Goal: Book appointment/travel/reservation

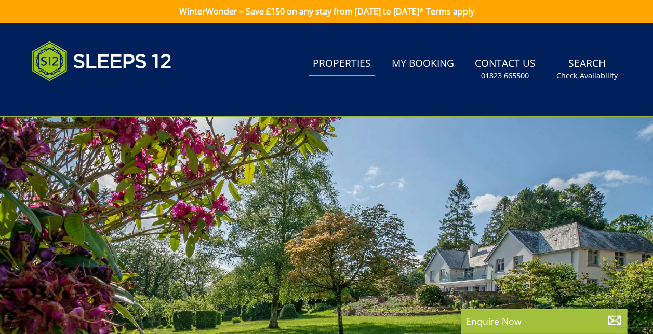
click at [337, 60] on link "Properties" at bounding box center [341, 63] width 66 height 23
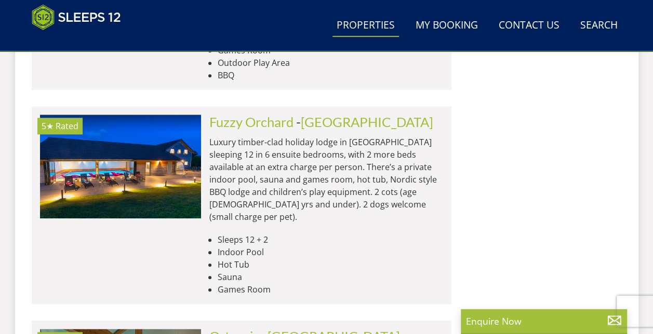
scroll to position [4361, 0]
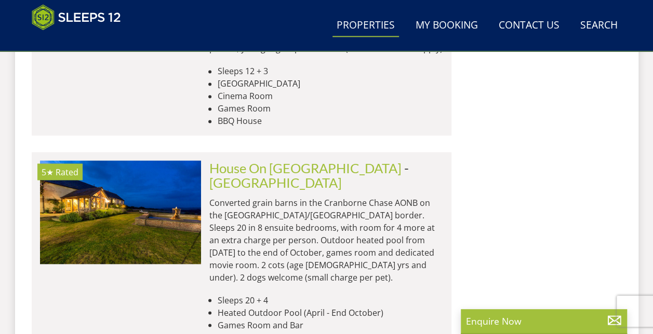
scroll to position [8533, 0]
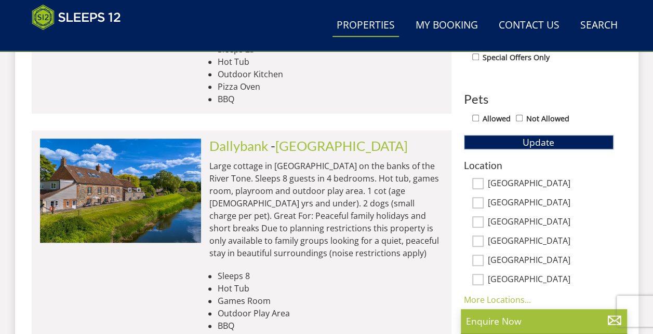
scroll to position [589, 0]
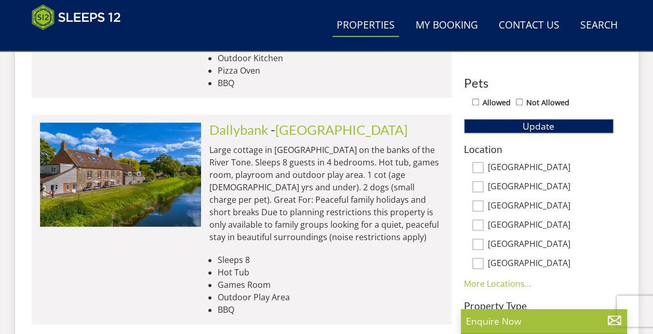
click at [507, 165] on label "[GEOGRAPHIC_DATA]" at bounding box center [551, 168] width 126 height 11
click at [483, 165] on input "[GEOGRAPHIC_DATA]" at bounding box center [477, 167] width 11 height 11
checkbox input "true"
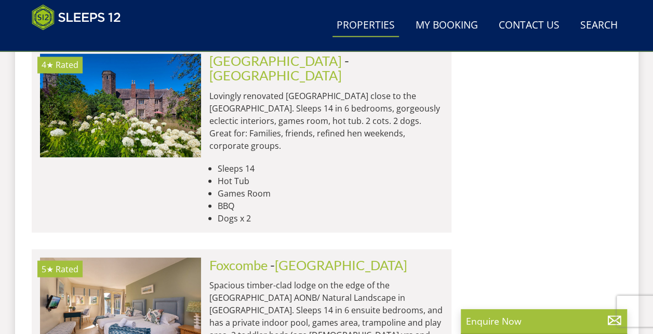
scroll to position [4795, 0]
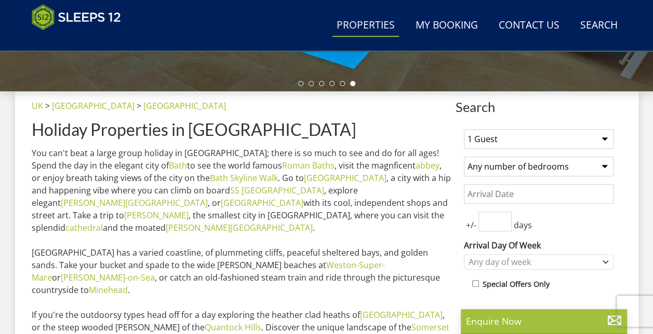
scroll to position [363, 0]
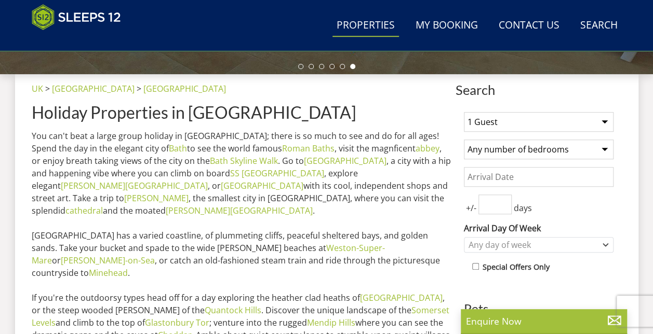
click at [485, 116] on select "1 Guest 2 Guests 3 Guests 4 Guests 5 Guests 6 Guests 7 Guests 8 Guests 9 Guests…" at bounding box center [539, 122] width 150 height 20
select select "3"
click at [464, 112] on select "1 Guest 2 Guests 3 Guests 4 Guests 5 Guests 6 Guests 7 Guests 8 Guests 9 Guests…" at bounding box center [539, 122] width 150 height 20
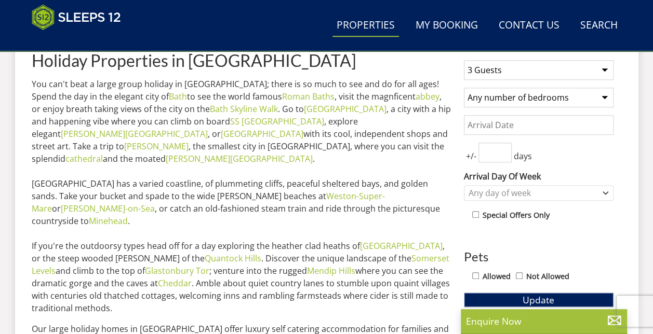
scroll to position [467, 0]
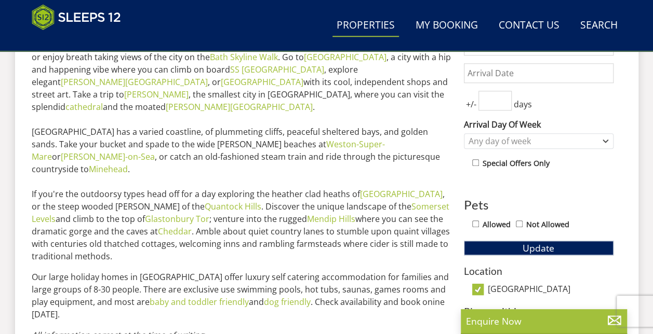
click at [473, 223] on input "Allowed" at bounding box center [475, 224] width 7 height 7
checkbox input "true"
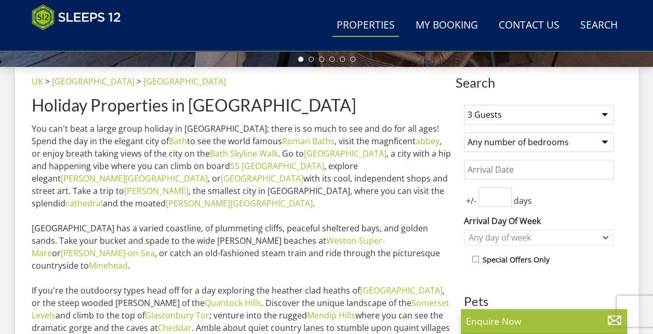
scroll to position [363, 0]
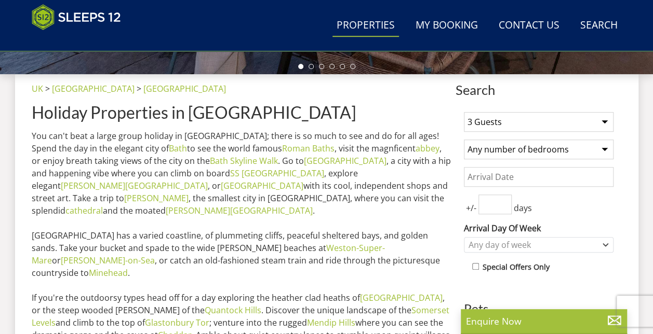
click at [533, 179] on input "Date" at bounding box center [539, 177] width 150 height 20
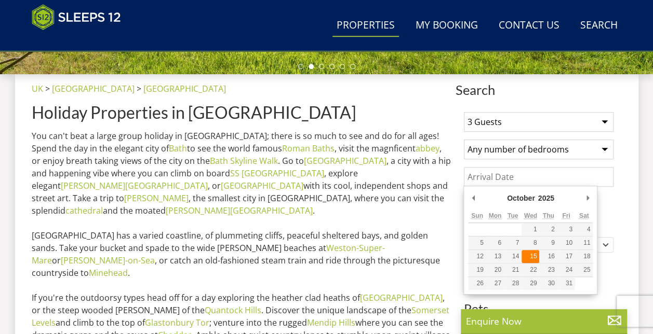
type input "[DATE]"
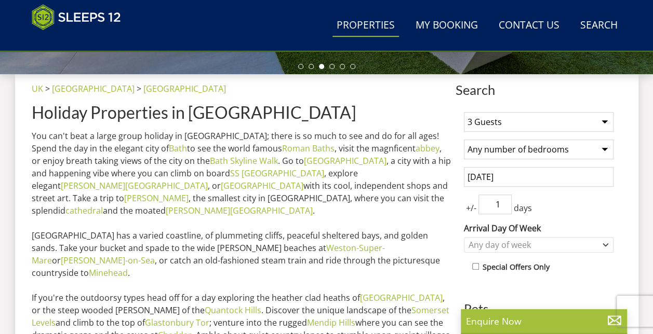
click at [503, 202] on input "1" at bounding box center [494, 205] width 33 height 20
click at [504, 201] on input "2" at bounding box center [494, 205] width 33 height 20
type input "3"
click at [504, 201] on input "3" at bounding box center [494, 205] width 33 height 20
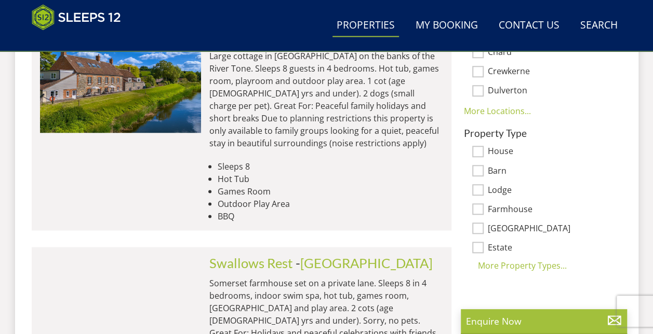
scroll to position [831, 0]
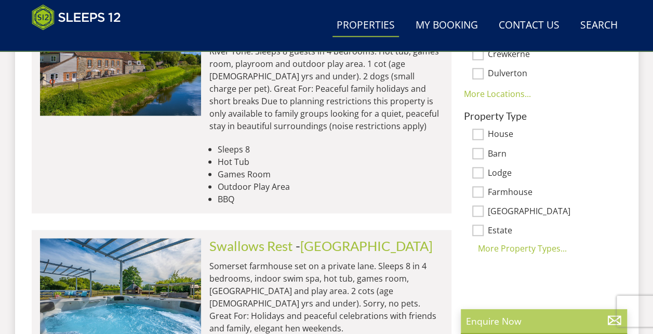
click at [508, 325] on p "Enquire Now" at bounding box center [544, 321] width 156 height 13
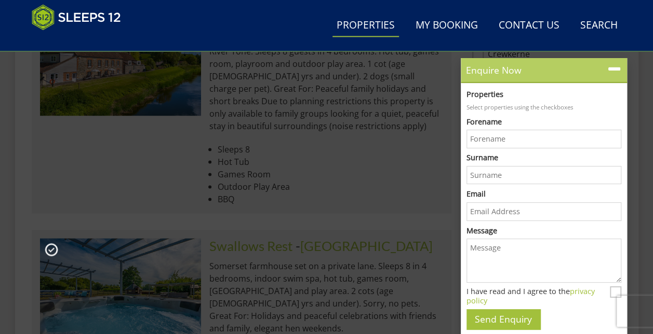
scroll to position [0, 0]
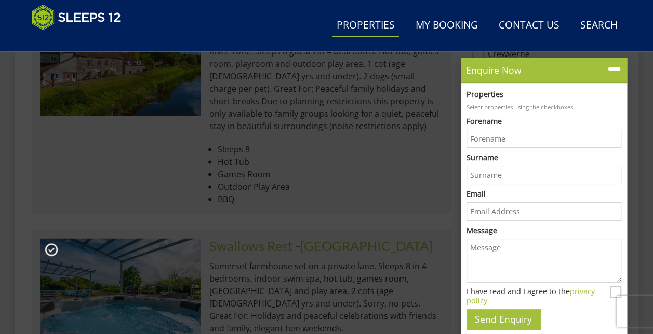
click at [381, 180] on li "Outdoor Play Area" at bounding box center [330, 186] width 225 height 12
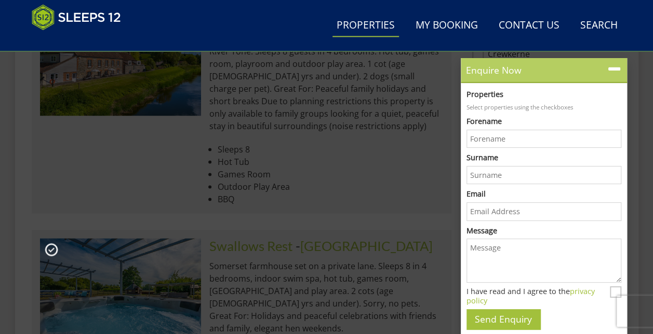
click at [614, 66] on icon at bounding box center [613, 69] width 15 height 15
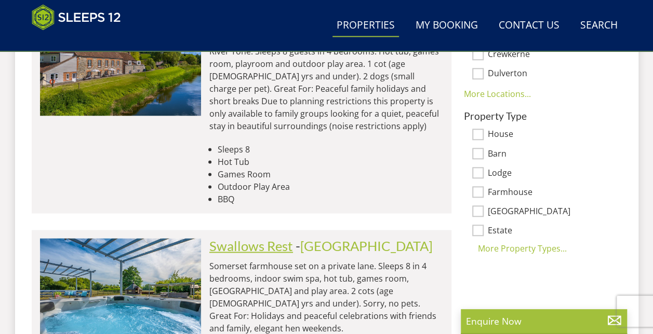
click at [261, 238] on link "Swallows Rest" at bounding box center [251, 246] width 84 height 16
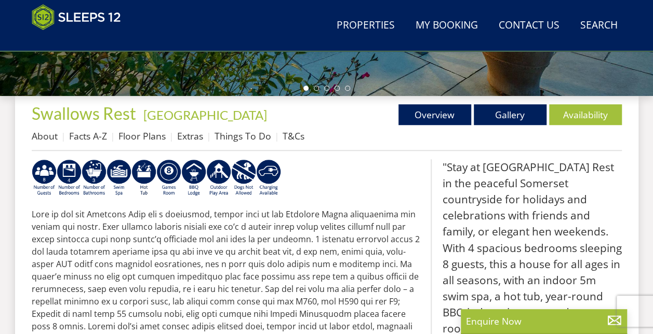
scroll to position [363, 0]
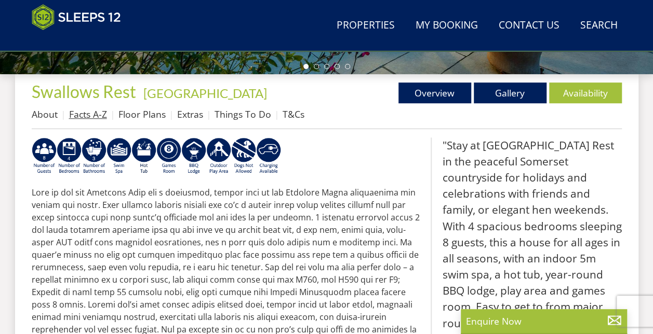
click at [92, 111] on link "Facts A-Z" at bounding box center [88, 114] width 38 height 12
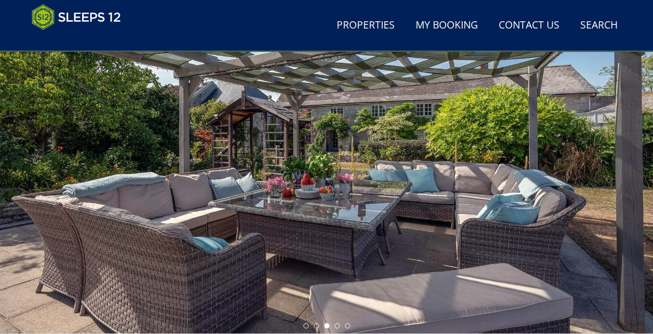
scroll to position [260, 0]
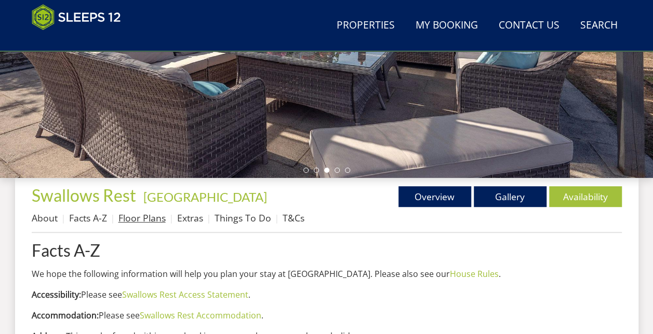
click at [142, 220] on link "Floor Plans" at bounding box center [141, 218] width 47 height 12
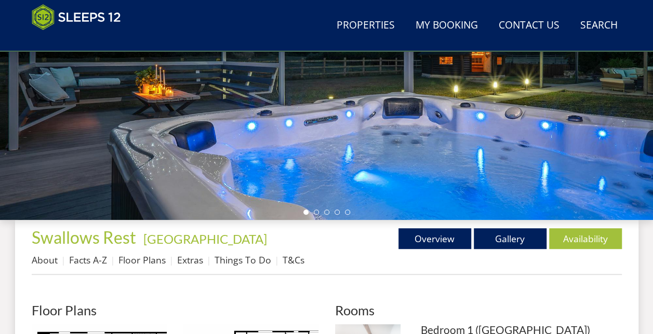
scroll to position [208, 0]
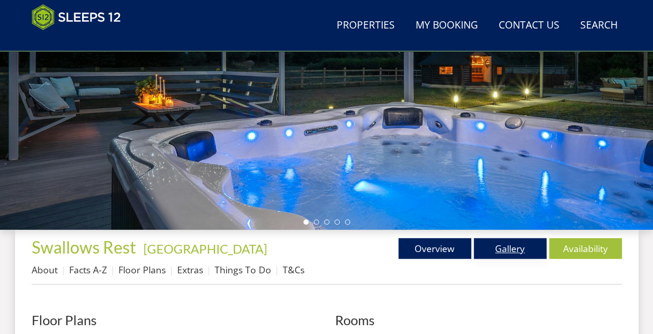
click at [505, 242] on link "Gallery" at bounding box center [509, 248] width 73 height 21
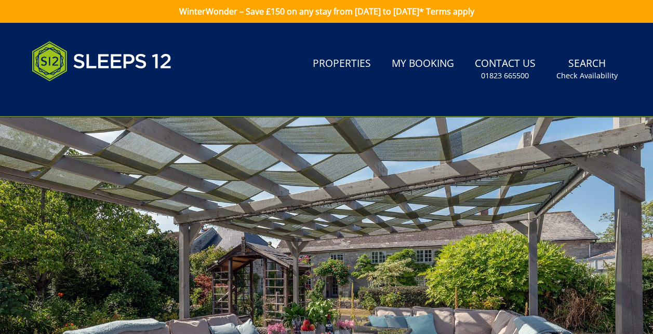
scroll to position [156, 0]
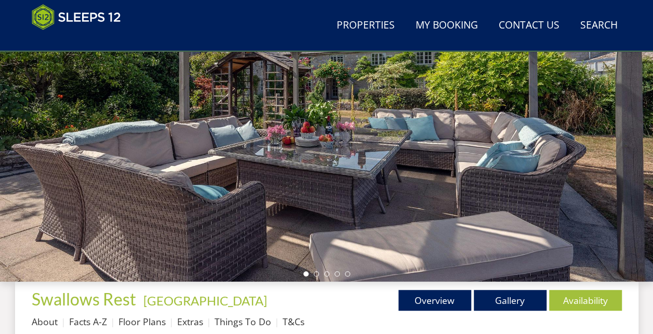
click at [520, 170] on div at bounding box center [326, 99] width 653 height 363
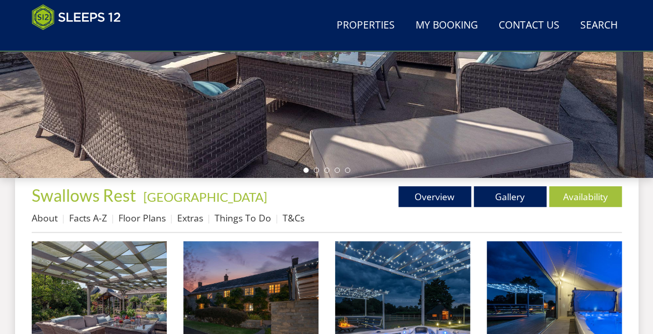
scroll to position [208, 0]
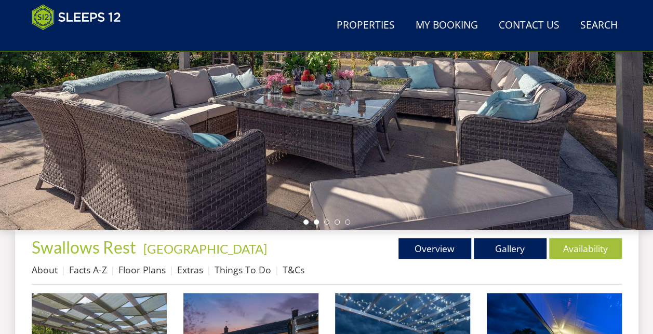
click at [317, 222] on li at bounding box center [316, 222] width 5 height 5
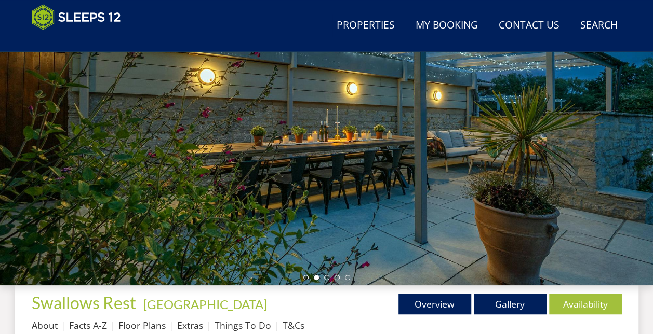
scroll to position [156, 0]
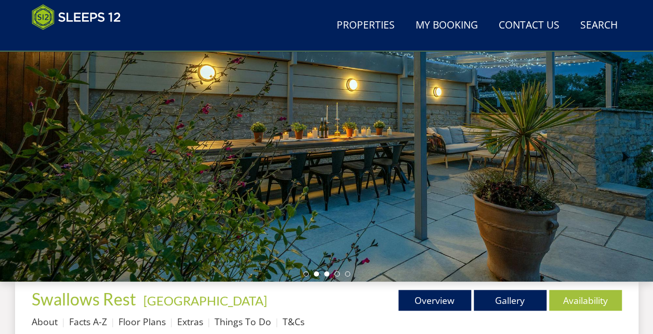
click at [326, 272] on li at bounding box center [326, 274] width 5 height 5
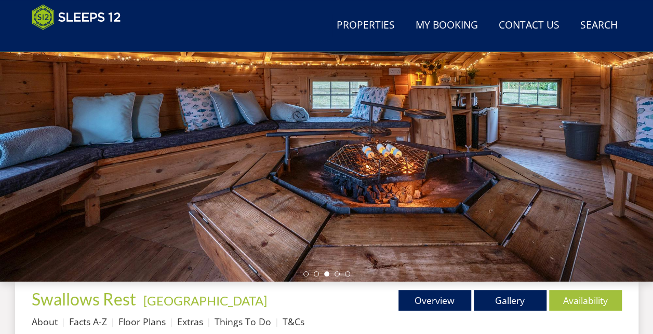
click at [332, 273] on ul at bounding box center [326, 274] width 47 height 5
click at [336, 273] on li at bounding box center [336, 274] width 5 height 5
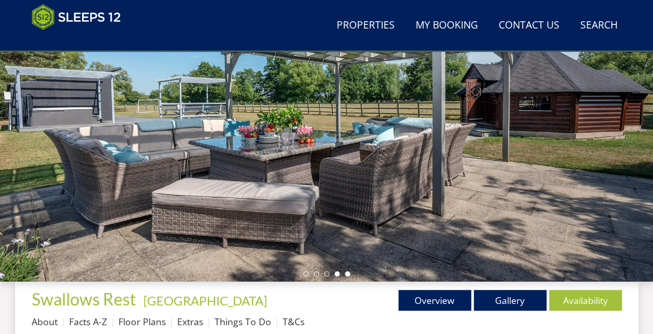
click at [348, 274] on li at bounding box center [347, 274] width 5 height 5
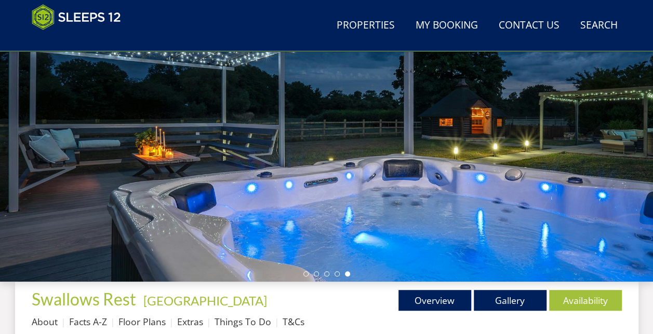
scroll to position [0, 0]
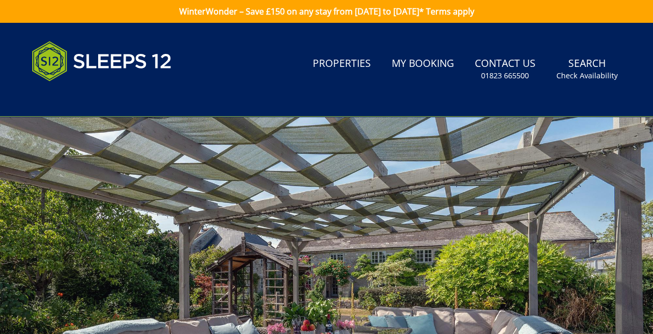
scroll to position [208, 0]
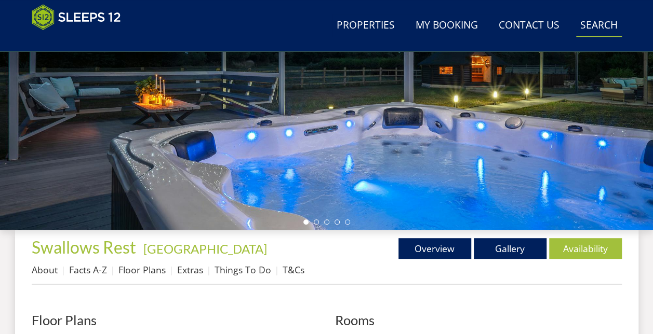
click at [602, 26] on link "Search Check Availability" at bounding box center [599, 25] width 46 height 23
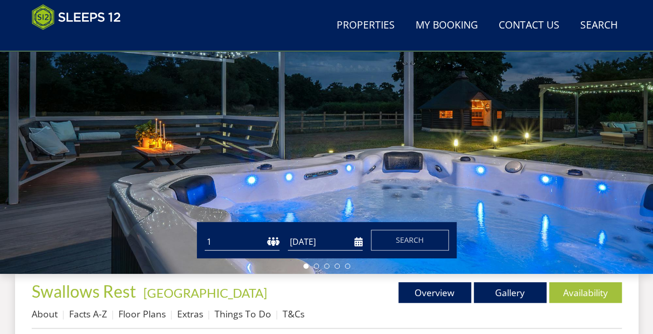
scroll to position [217, 0]
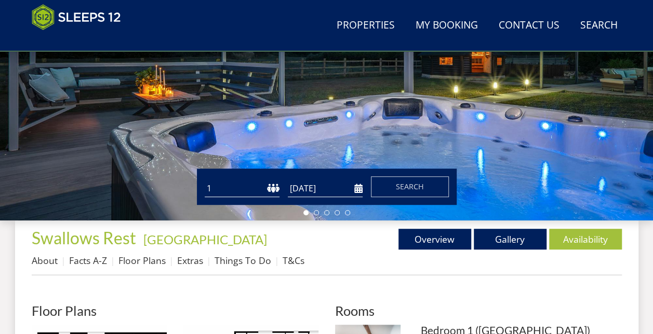
click at [242, 188] on select "1 2 3 4 5 6 7 8 9 10 11 12 13 14 15 16 17 18 19 20 21 22 23 24 25 26 27 28 29 3…" at bounding box center [242, 188] width 75 height 17
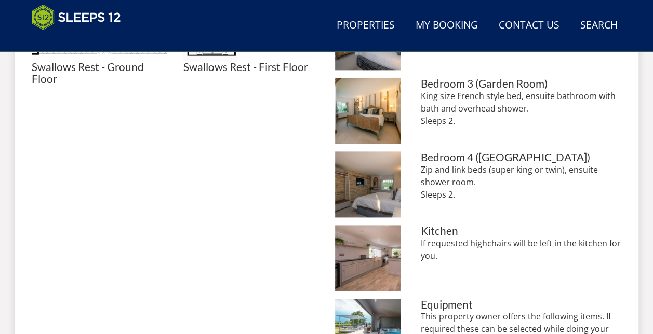
scroll to position [632, 0]
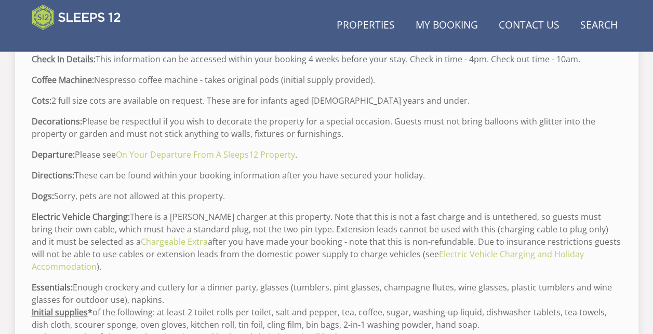
scroll to position [260, 0]
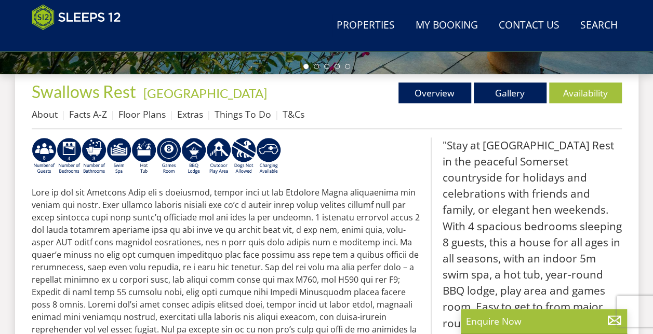
select select "3"
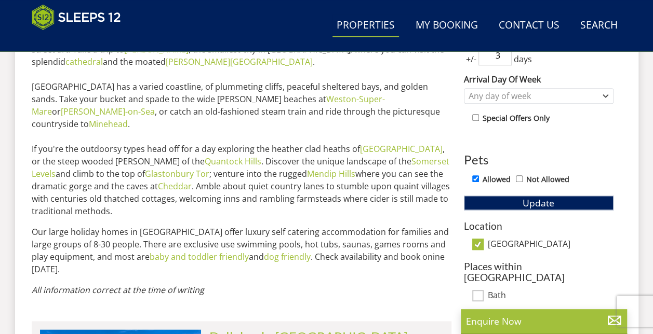
scroll to position [623, 0]
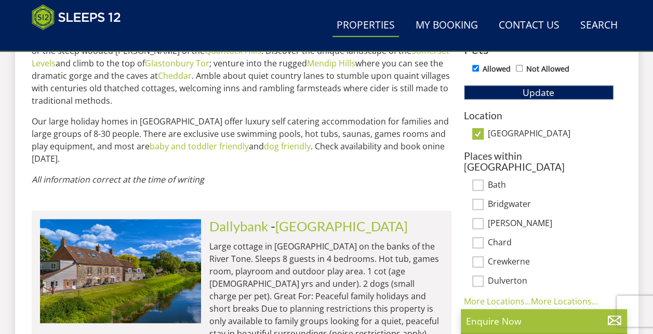
click at [483, 130] on input "[GEOGRAPHIC_DATA]" at bounding box center [477, 133] width 11 height 11
checkbox input "false"
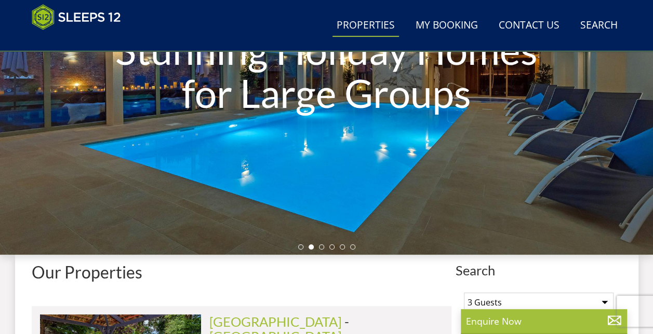
scroll to position [120, 0]
